Goal: Find specific page/section: Find specific page/section

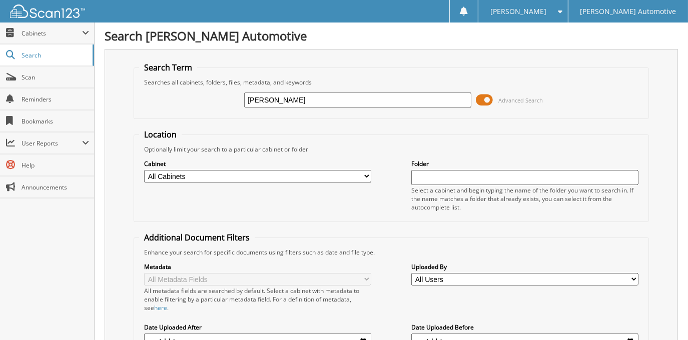
type input "[PERSON_NAME]"
select select "3345"
click at [144, 170] on select "All Cabinets ACCOUNTING DOCUMENTS CAR DEALS EL PASO CAR DEALS EL PASO RESERVES …" at bounding box center [257, 176] width 227 height 13
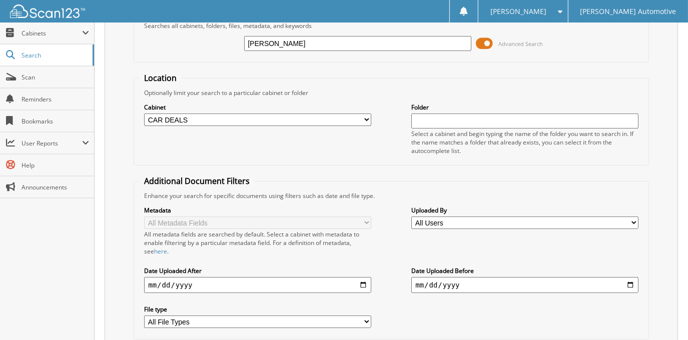
scroll to position [124, 0]
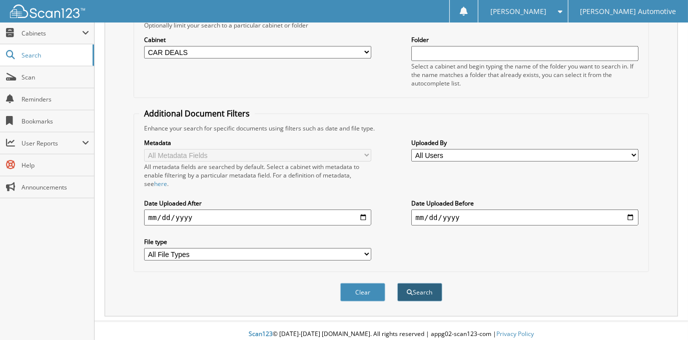
click at [433, 286] on button "Search" at bounding box center [419, 292] width 45 height 19
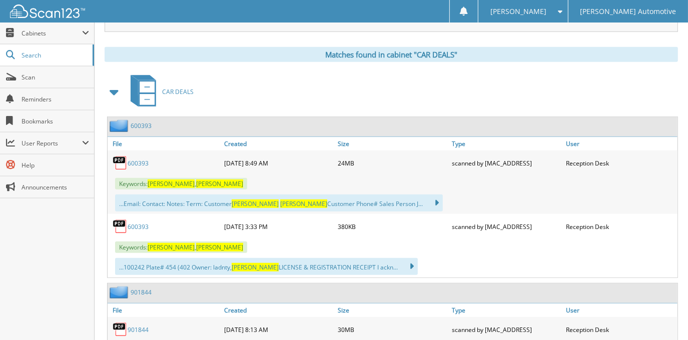
scroll to position [409, 0]
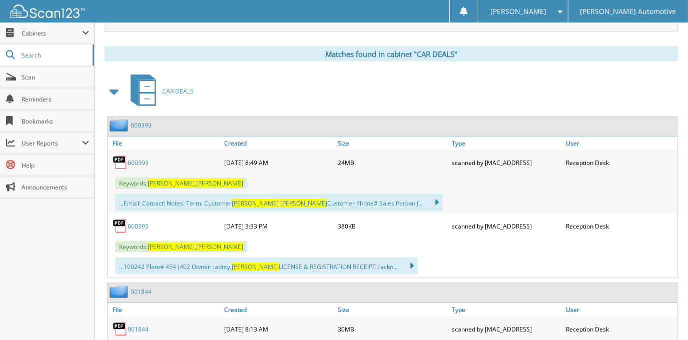
click at [136, 159] on link "600393" at bounding box center [138, 163] width 21 height 9
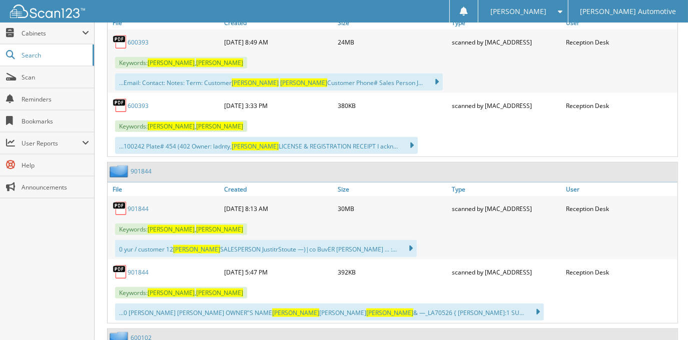
scroll to position [545, 0]
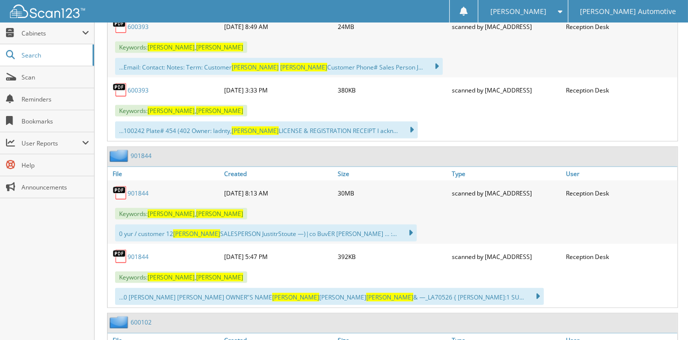
click at [135, 189] on link "901844" at bounding box center [138, 193] width 21 height 9
